Goal: Transaction & Acquisition: Purchase product/service

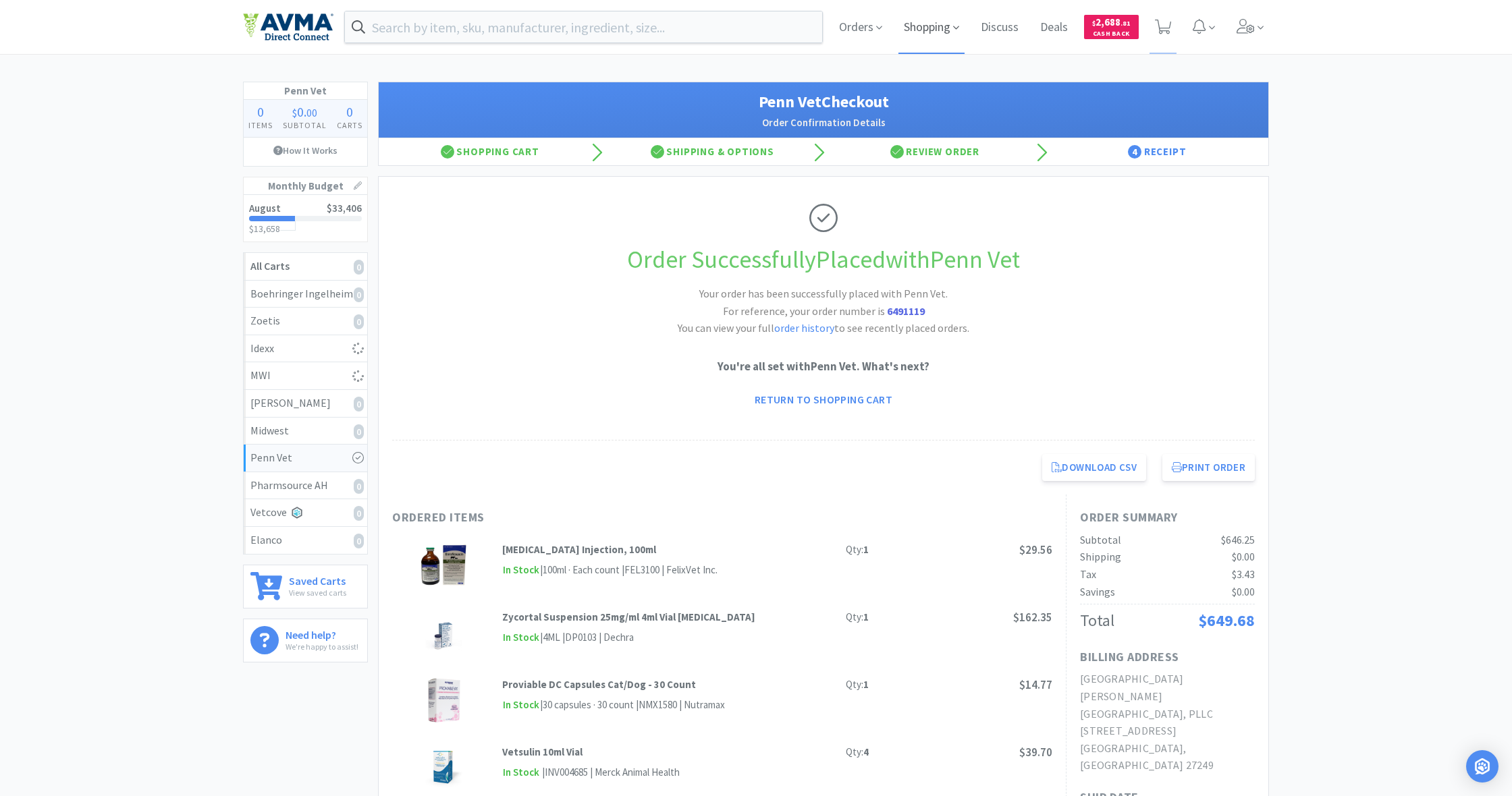
click at [926, 27] on span "Shopping" at bounding box center [931, 27] width 66 height 54
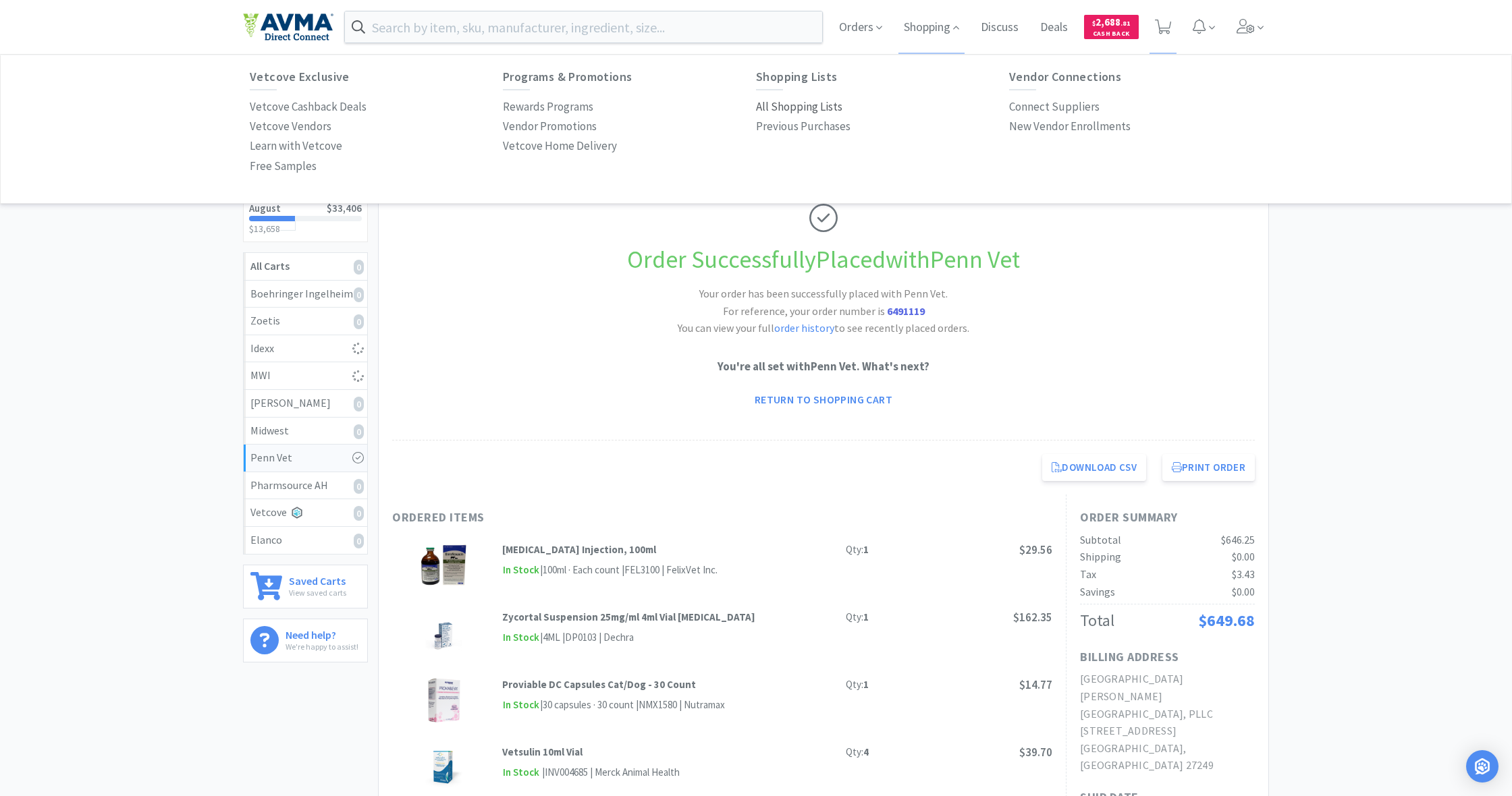
click at [786, 108] on p "All Shopping Lists" at bounding box center [799, 107] width 87 height 18
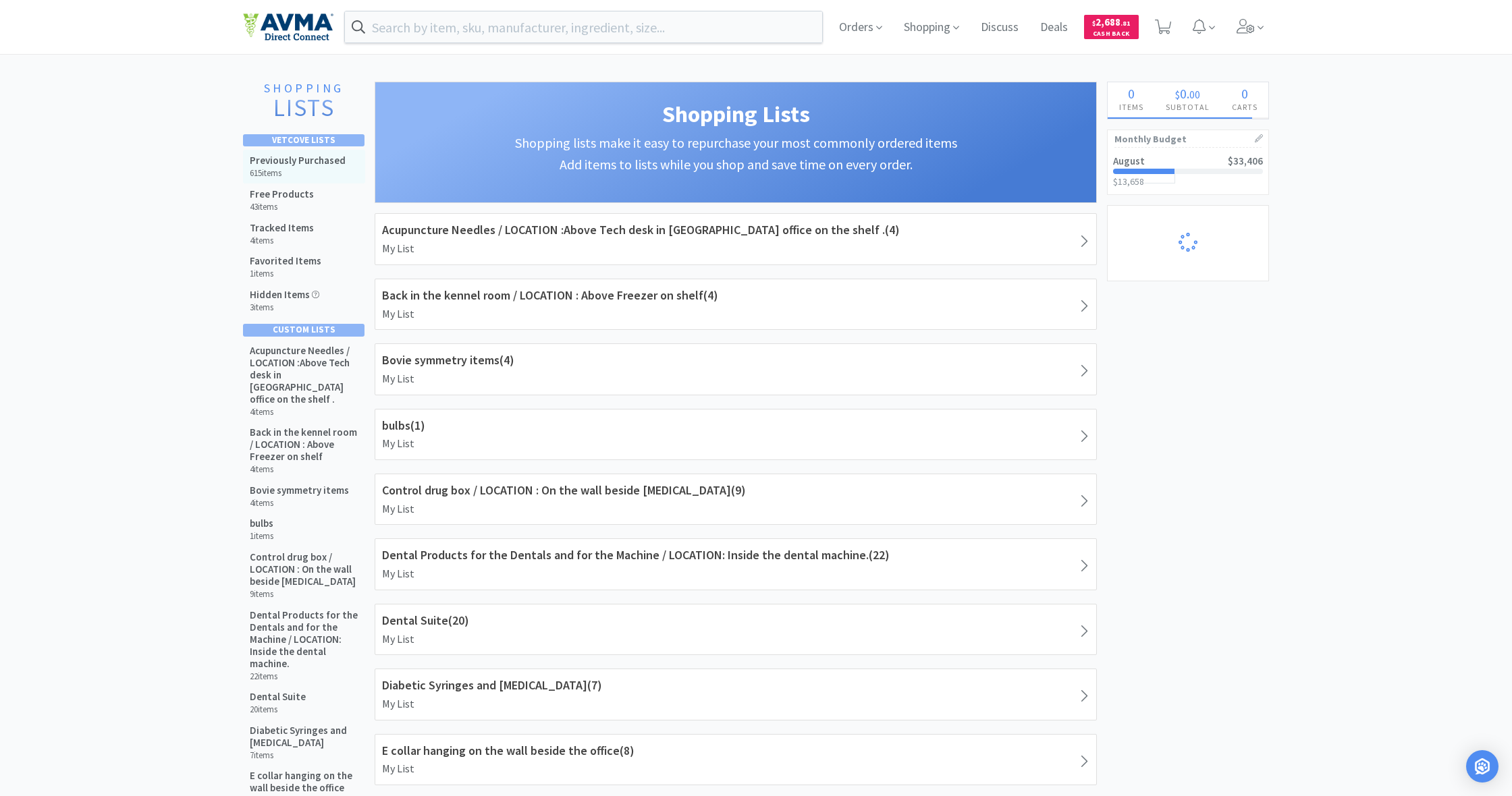
click at [305, 165] on h5 "Previously Purchased" at bounding box center [298, 160] width 96 height 12
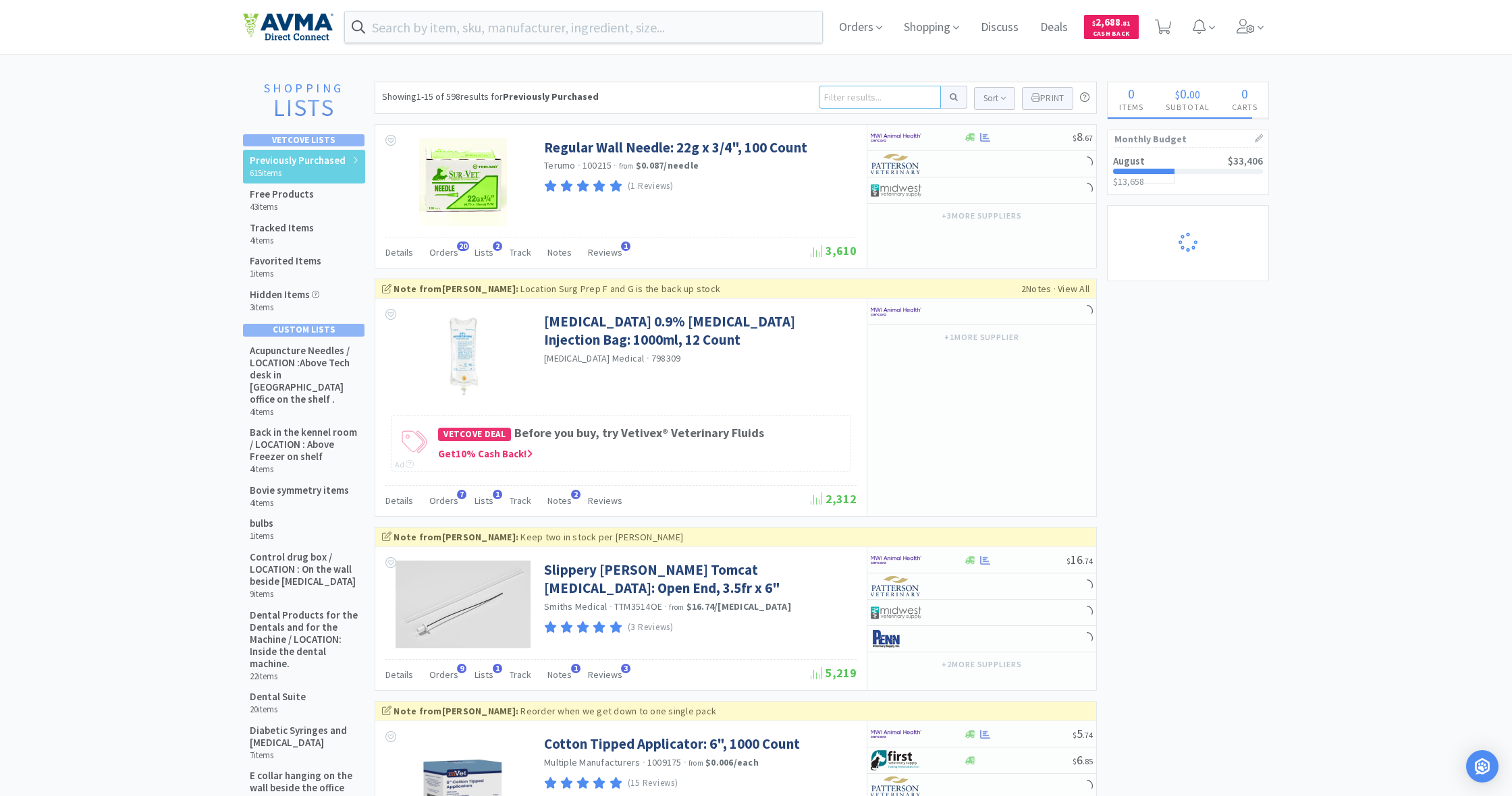
click at [885, 97] on input at bounding box center [879, 97] width 122 height 23
type input "f"
type input "cg635"
click at [951, 97] on button at bounding box center [954, 97] width 26 height 23
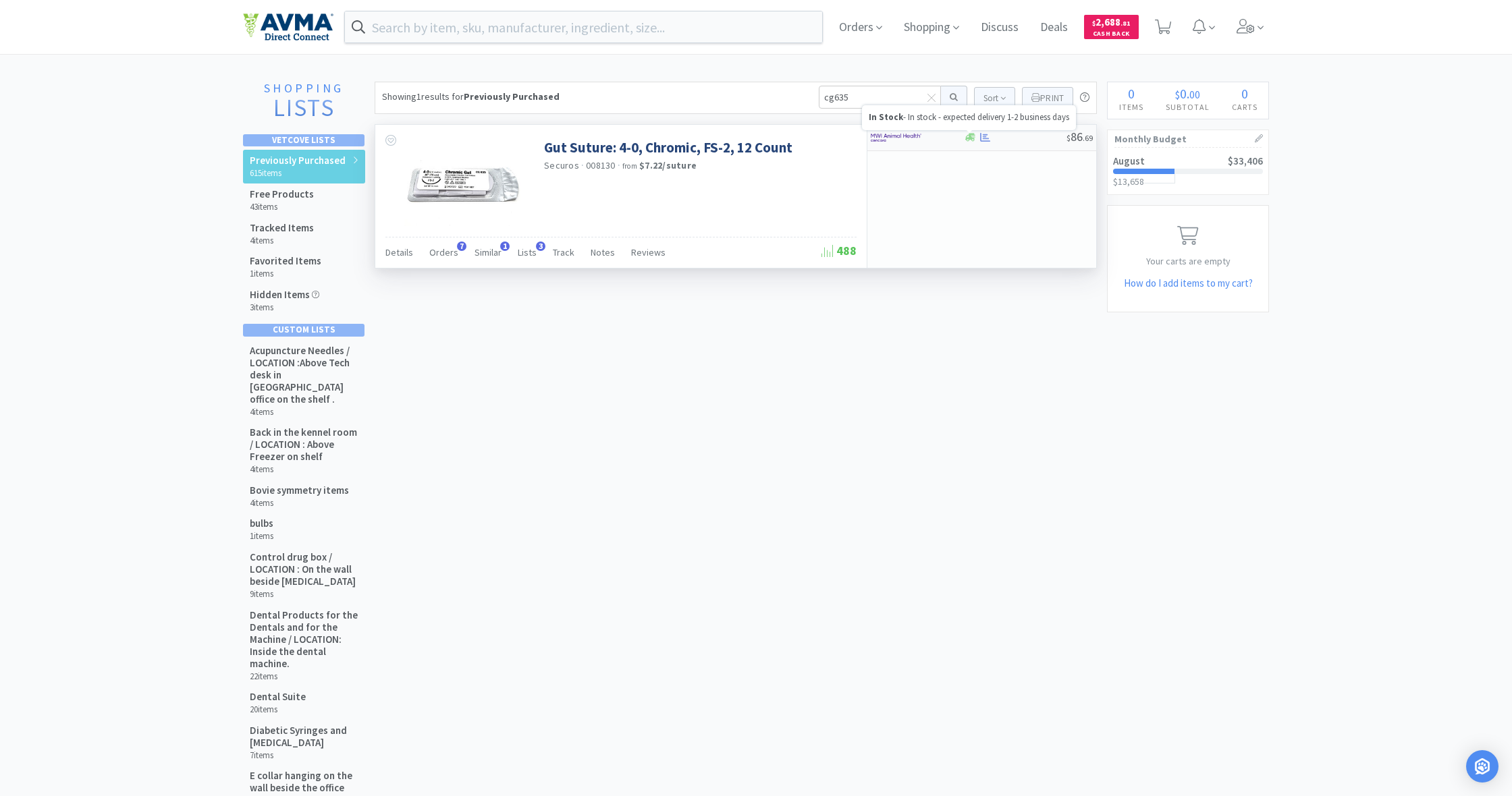
click at [972, 137] on icon at bounding box center [970, 137] width 10 height 8
select select "1"
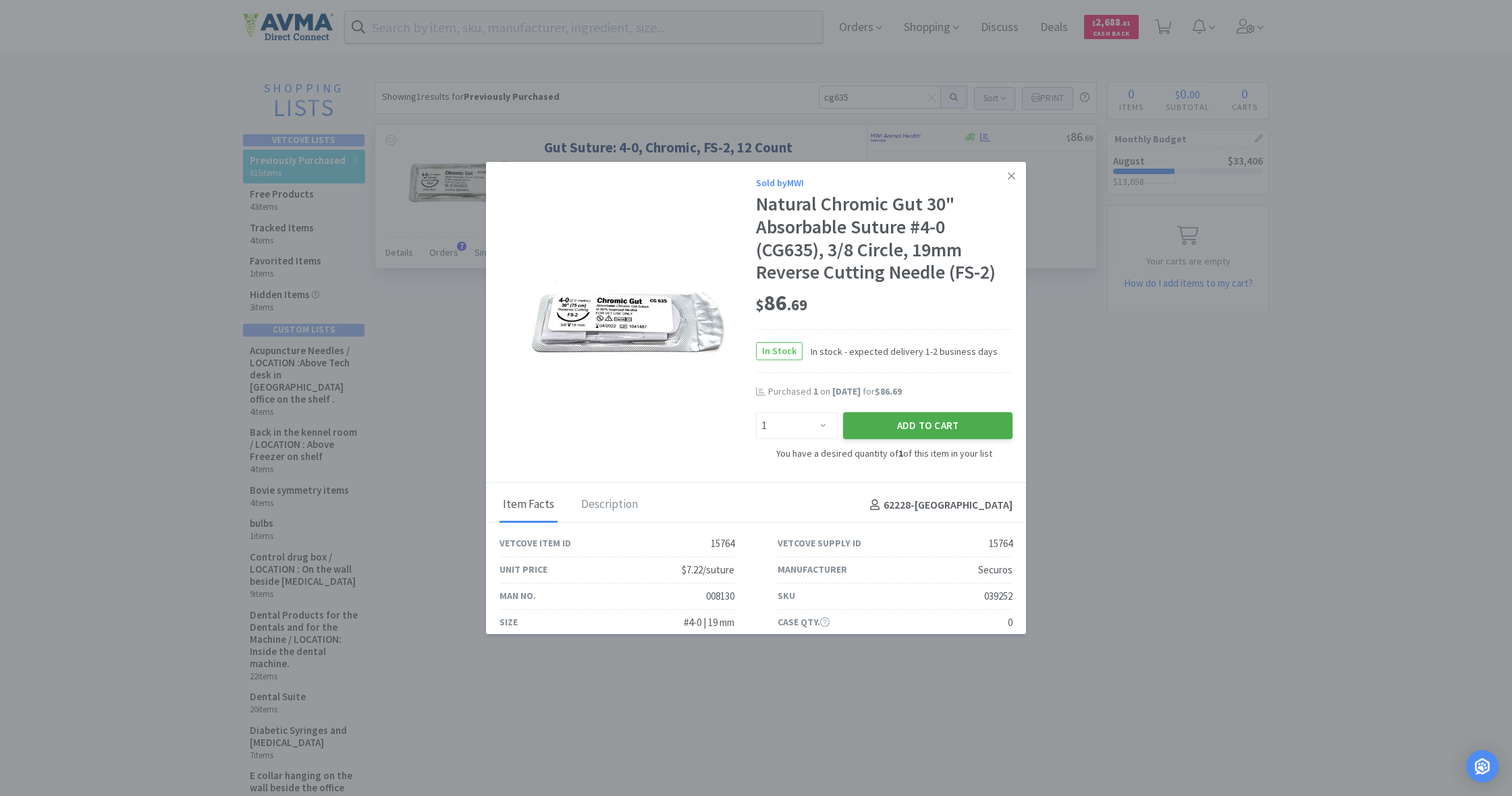
click at [917, 420] on button "Add to Cart" at bounding box center [927, 425] width 170 height 27
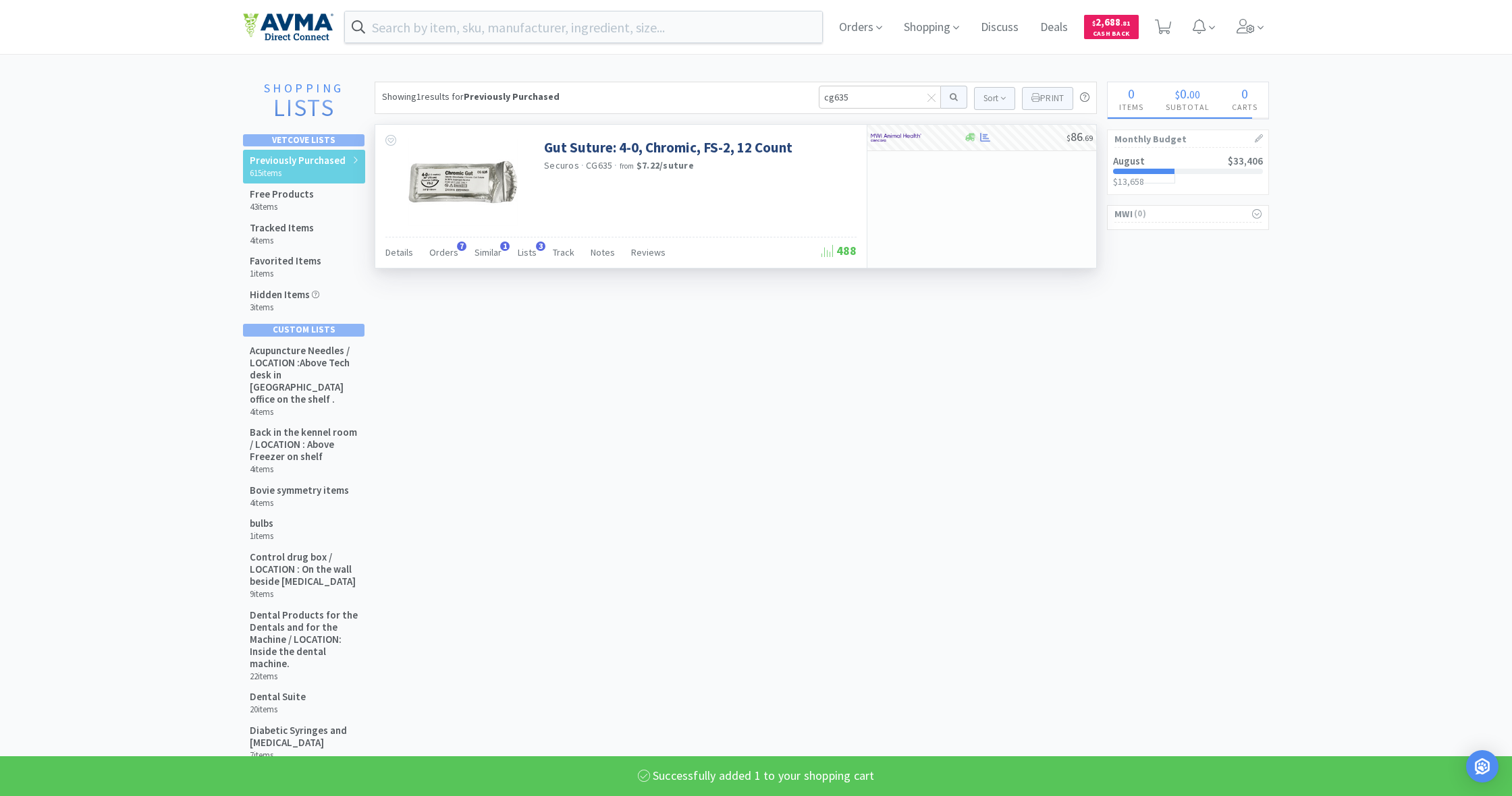
select select "1"
